Goal: Task Accomplishment & Management: Manage account settings

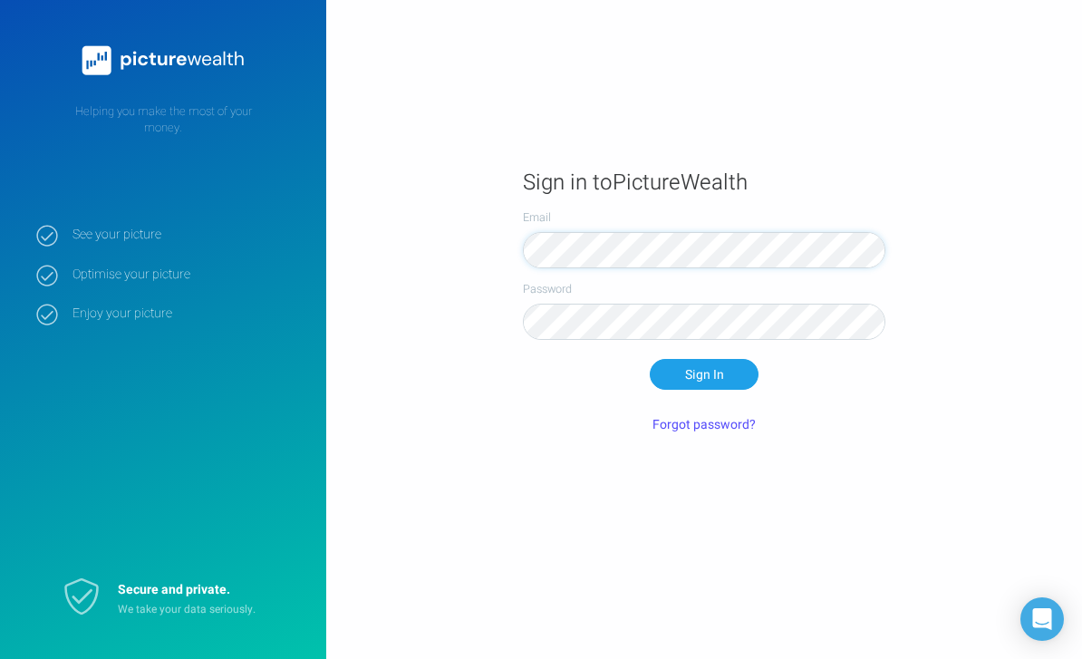
click at [704, 389] on button "Sign In" at bounding box center [703, 374] width 109 height 31
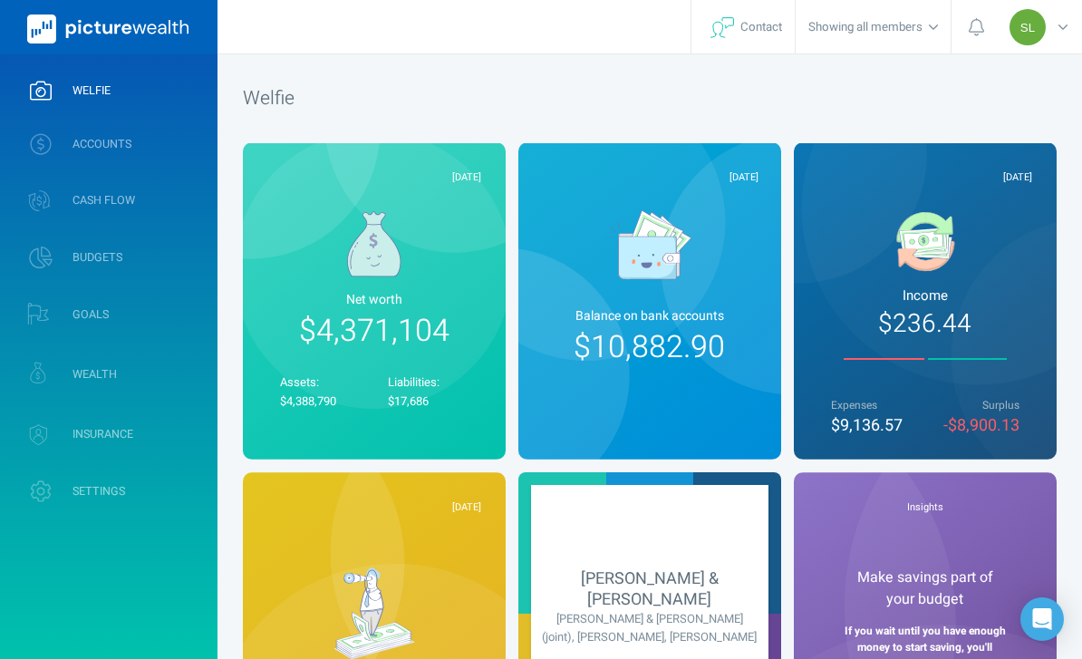
click at [164, 155] on link "ACCOUNTS" at bounding box center [108, 143] width 217 height 47
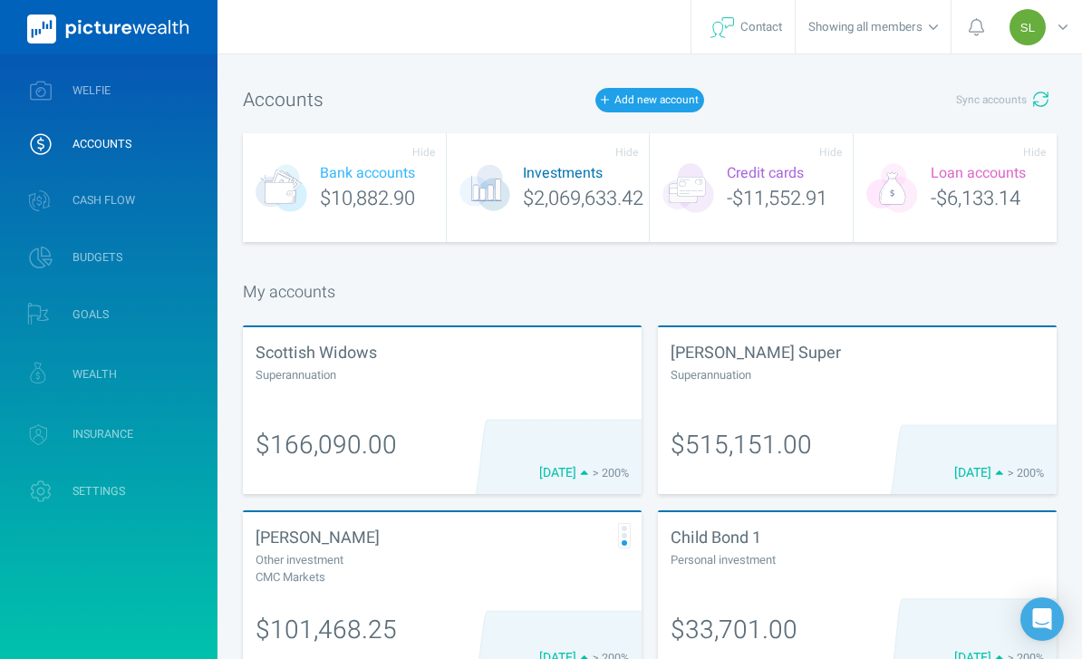
click at [1020, 103] on span "Sync accounts" at bounding box center [991, 99] width 71 height 15
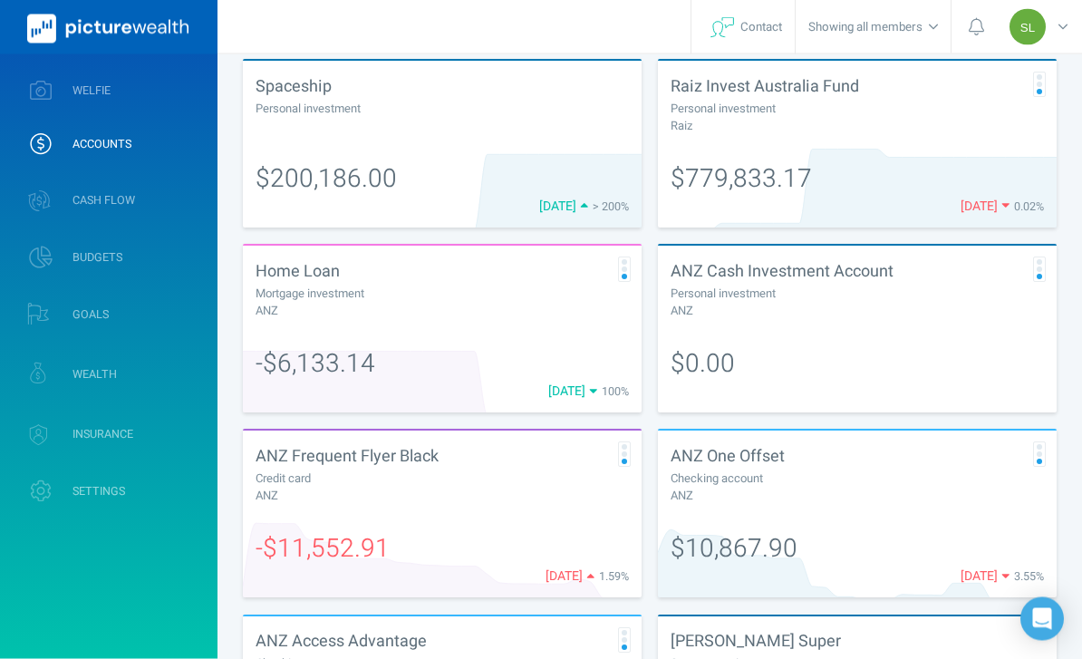
scroll to position [803, 0]
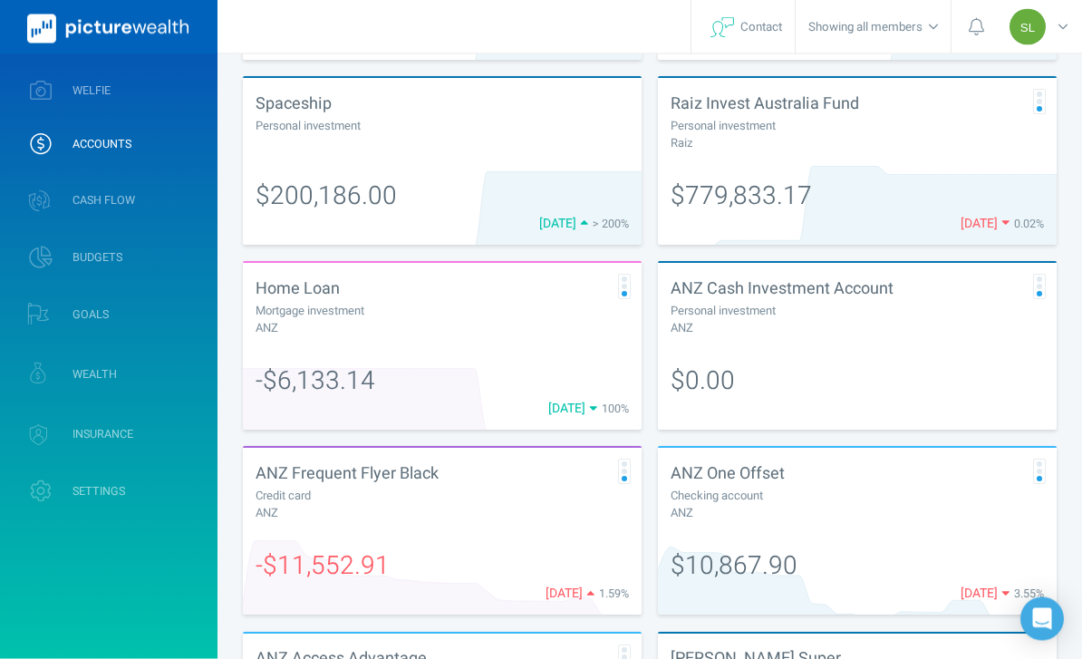
click at [939, 117] on div "Raiz Invest Australia Fund" at bounding box center [856, 103] width 373 height 25
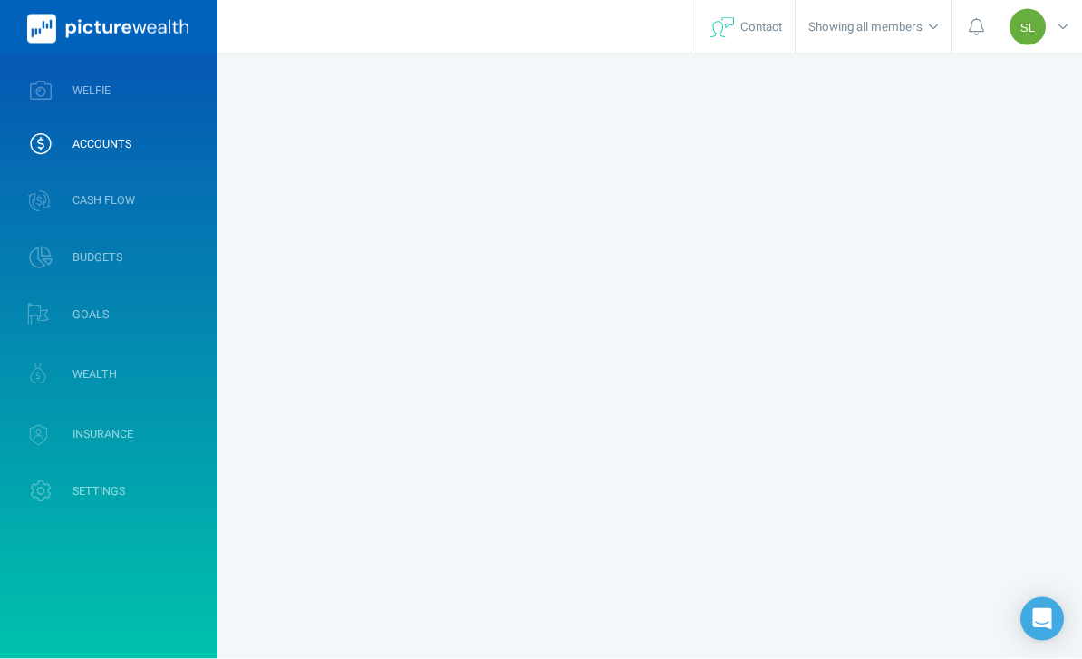
scroll to position [58, 0]
select select "L3M"
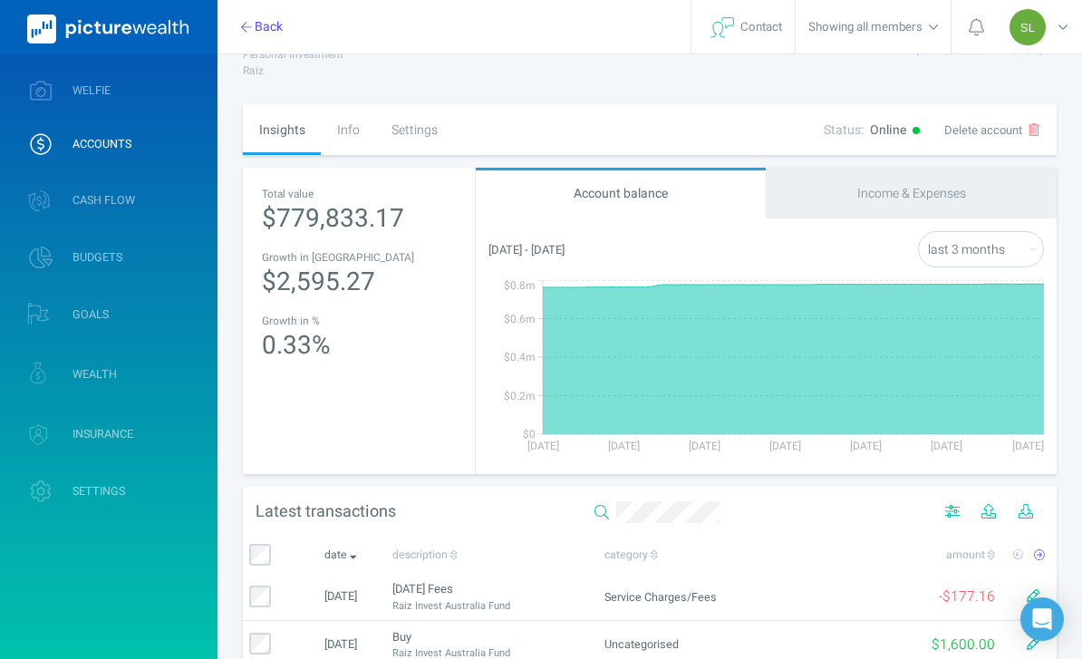
click at [353, 133] on div "Info" at bounding box center [348, 129] width 54 height 51
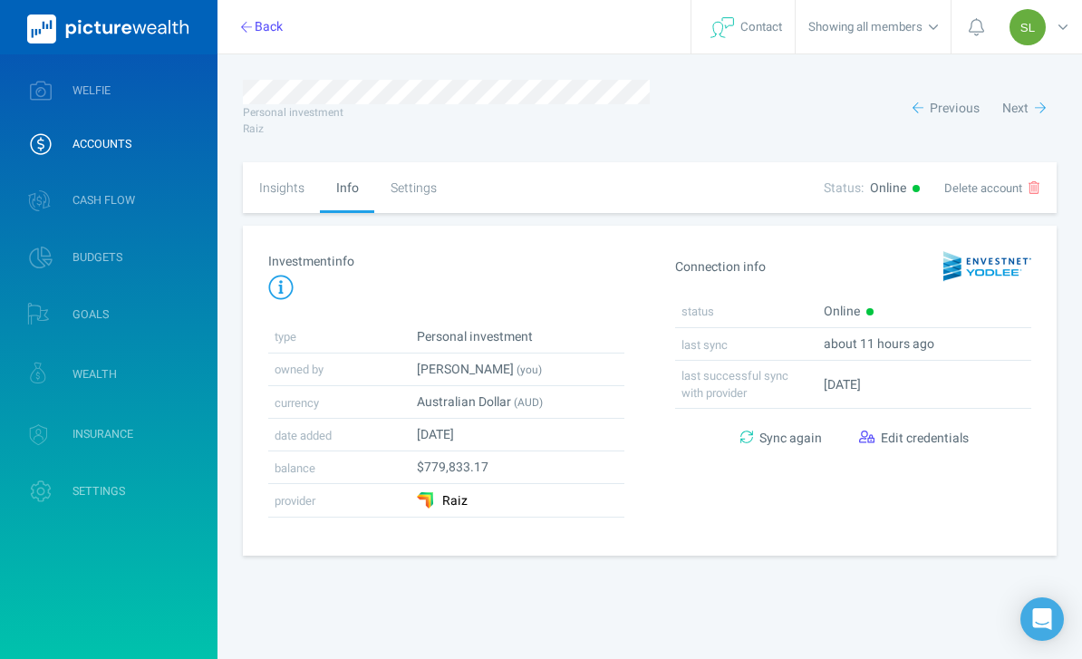
click at [781, 446] on span "Sync again" at bounding box center [790, 437] width 63 height 19
click at [181, 167] on link "ACCOUNTS" at bounding box center [108, 143] width 217 height 47
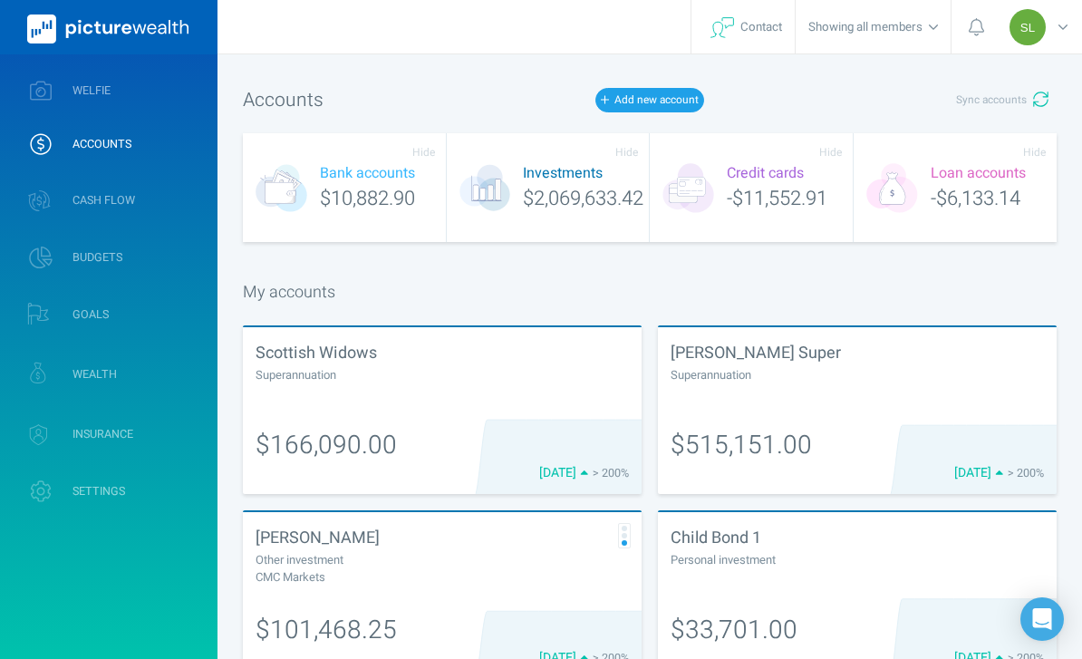
click at [174, 151] on link "ACCOUNTS" at bounding box center [108, 143] width 217 height 47
click at [112, 148] on span "ACCOUNTS" at bounding box center [101, 144] width 59 height 14
click at [101, 100] on link "WELFIE" at bounding box center [108, 90] width 217 height 47
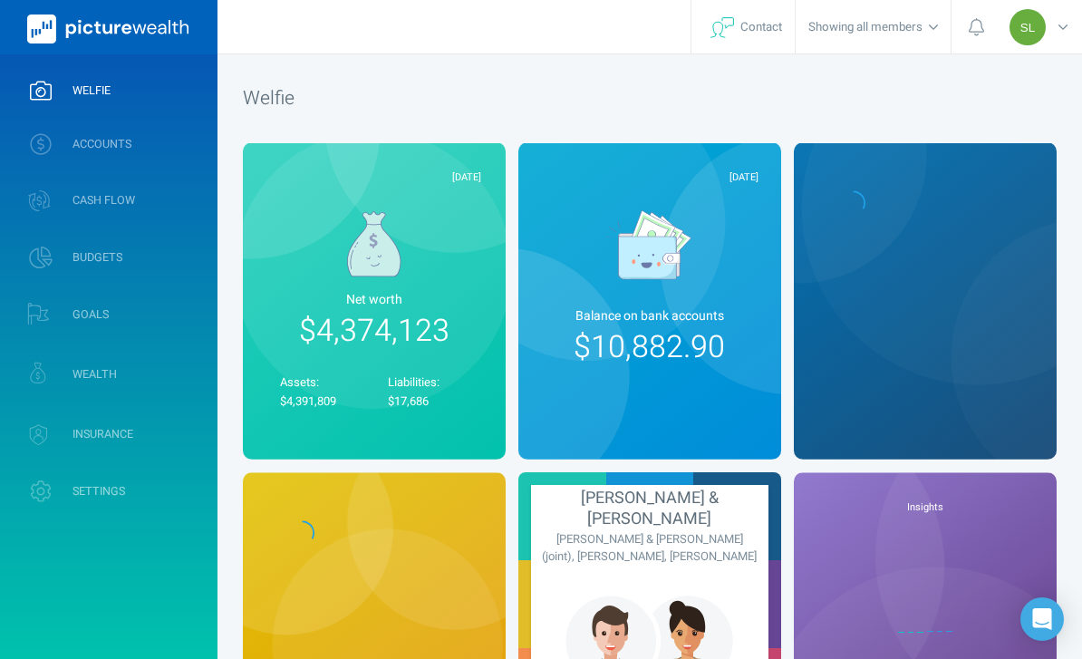
click at [101, 83] on span "WELFIE" at bounding box center [91, 90] width 38 height 14
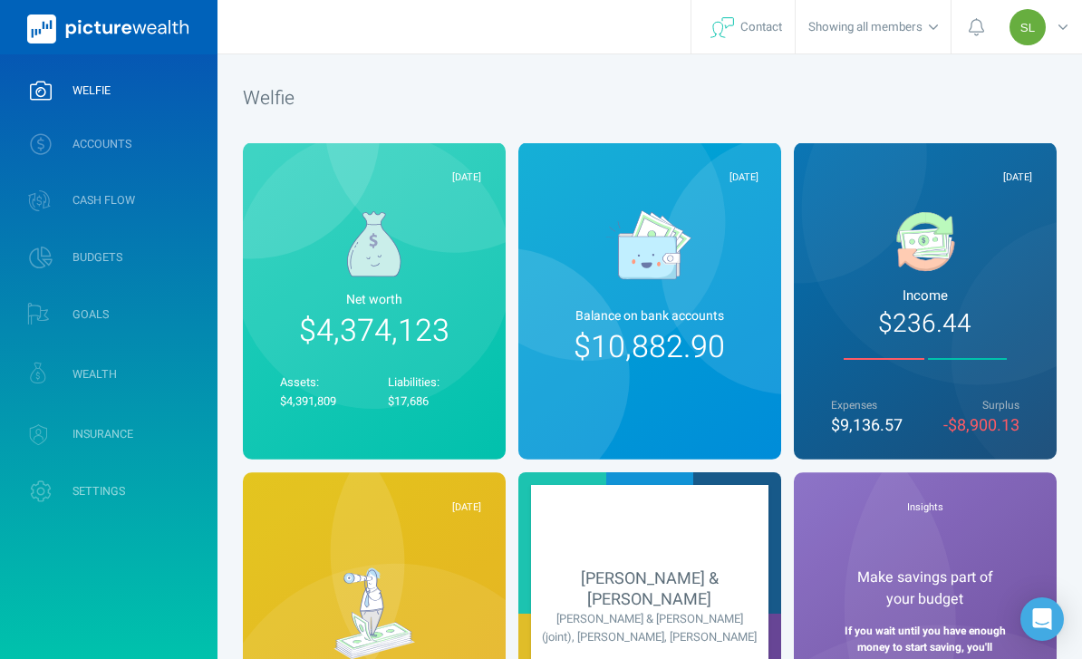
click at [1062, 33] on icon at bounding box center [1062, 27] width 9 height 18
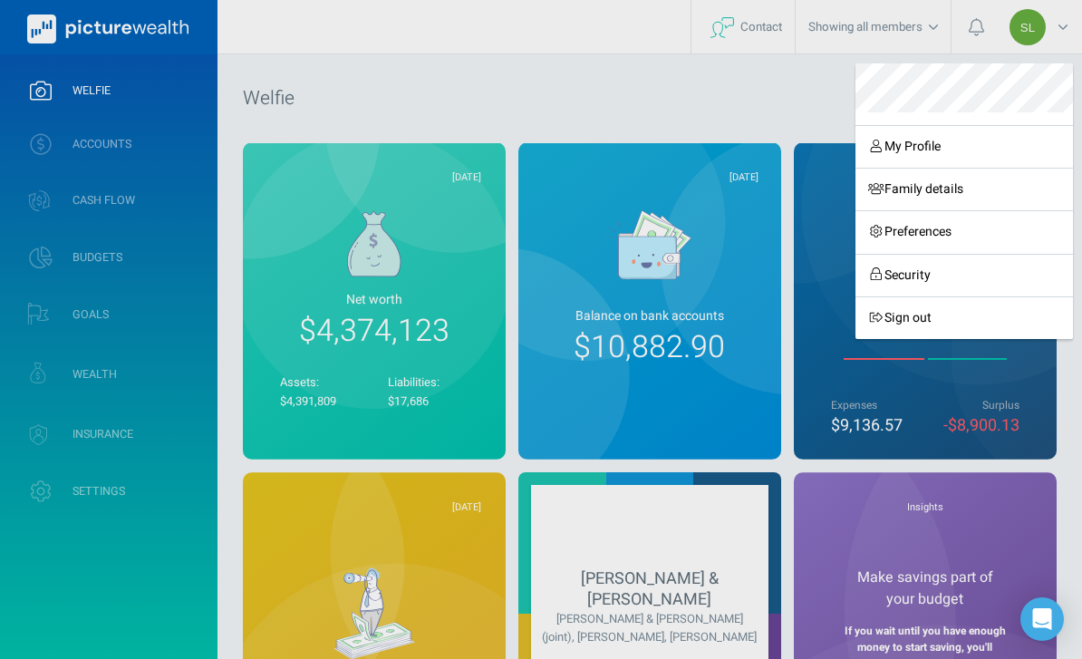
click at [939, 312] on link "Sign out" at bounding box center [963, 317] width 217 height 43
